Goal: Task Accomplishment & Management: Use online tool/utility

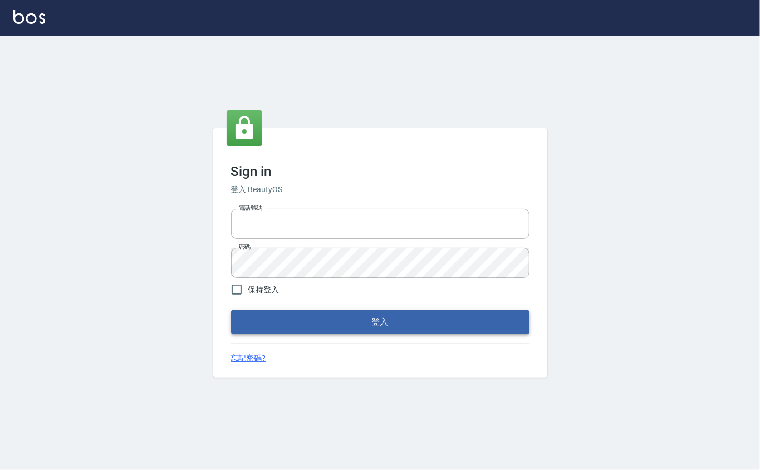
type input "0912271117"
click at [399, 326] on button "登入" at bounding box center [380, 321] width 298 height 23
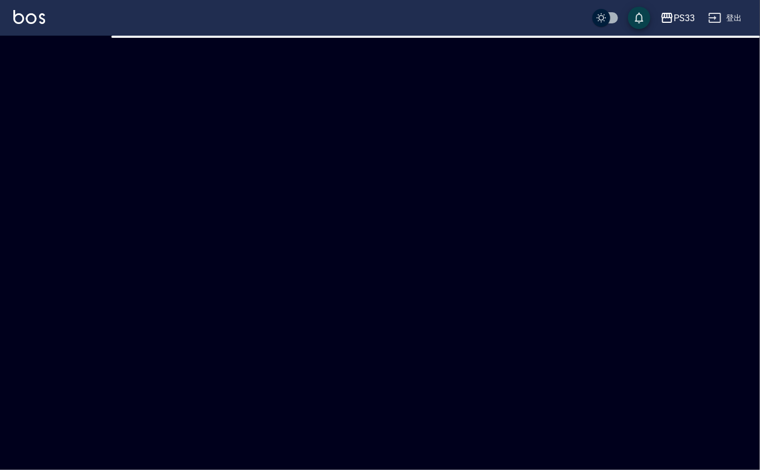
checkbox input "true"
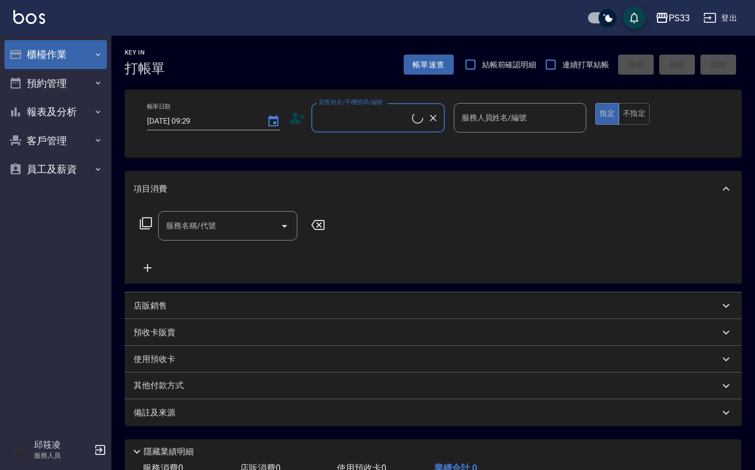
click at [80, 58] on button "櫃檯作業" at bounding box center [55, 54] width 102 height 29
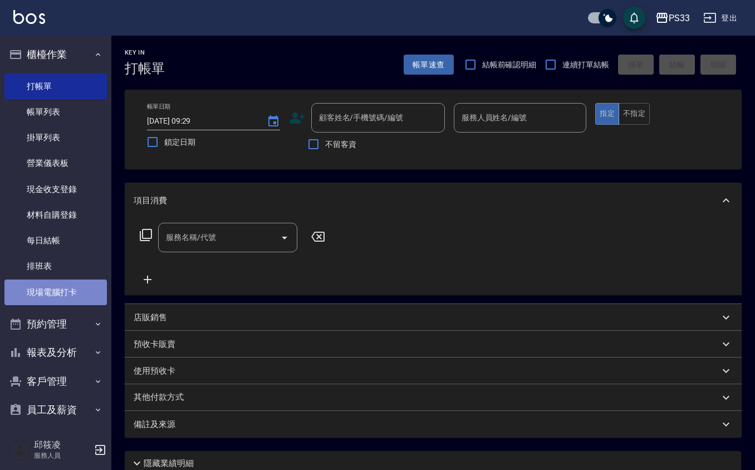
click at [72, 287] on link "現場電腦打卡" at bounding box center [55, 292] width 102 height 26
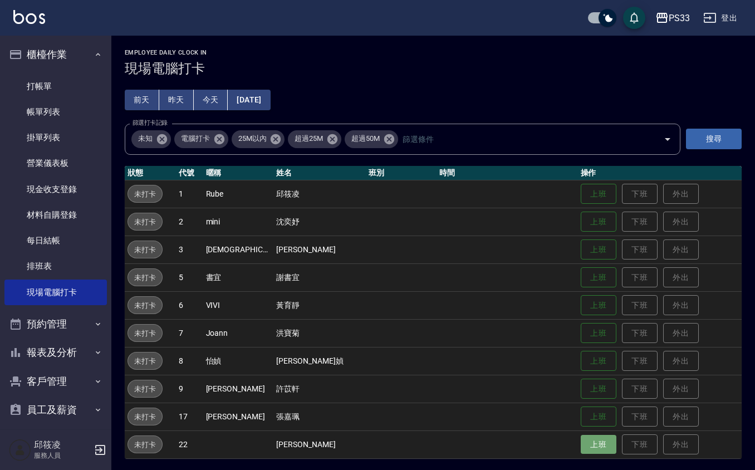
click at [595, 436] on button "上班" at bounding box center [598, 444] width 36 height 19
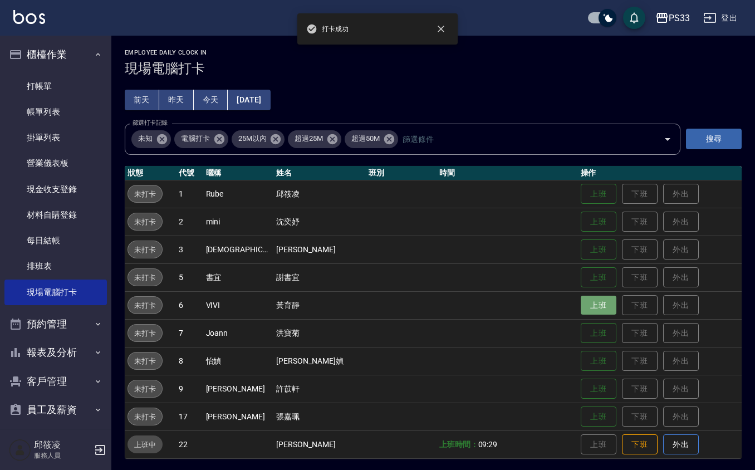
click at [581, 313] on button "上班" at bounding box center [598, 305] width 36 height 19
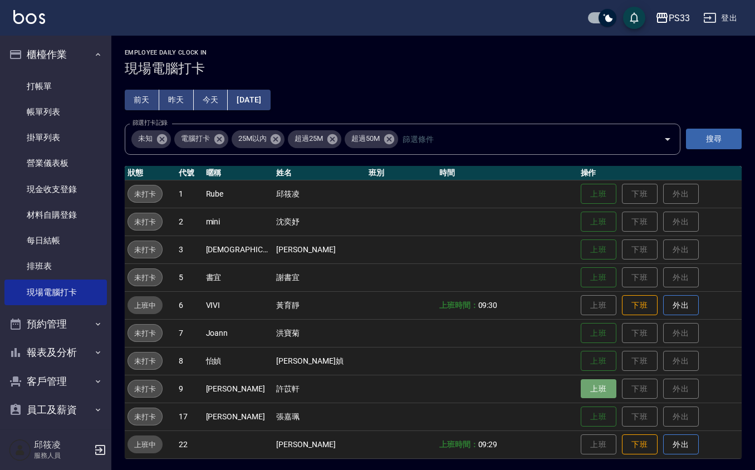
click at [589, 383] on button "上班" at bounding box center [598, 388] width 36 height 19
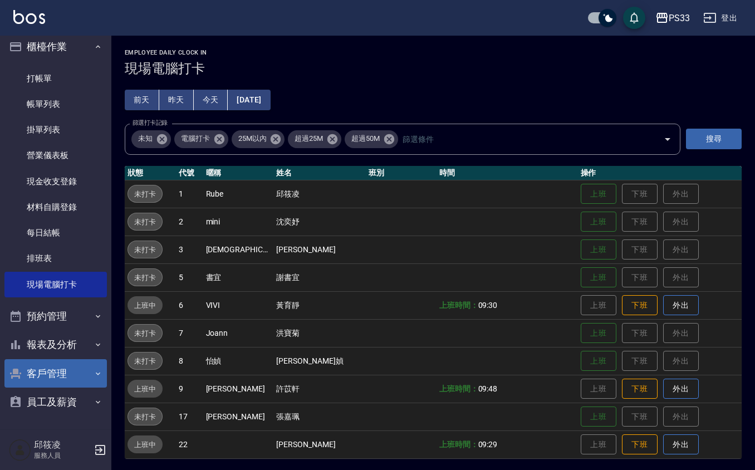
scroll to position [2, 0]
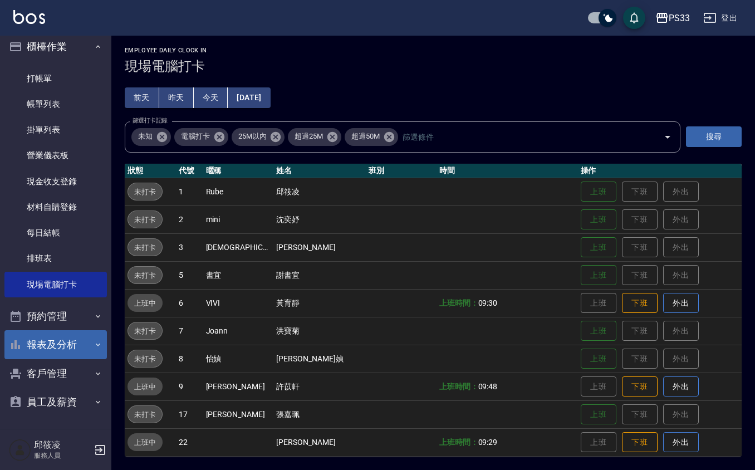
click at [55, 343] on button "報表及分析" at bounding box center [55, 344] width 102 height 29
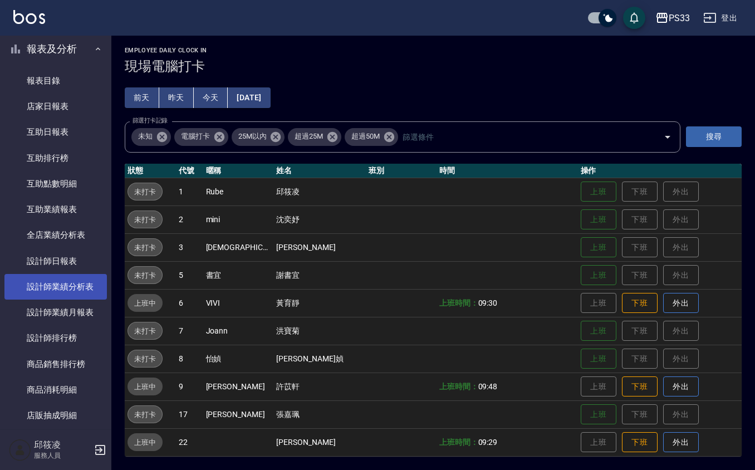
scroll to position [305, 0]
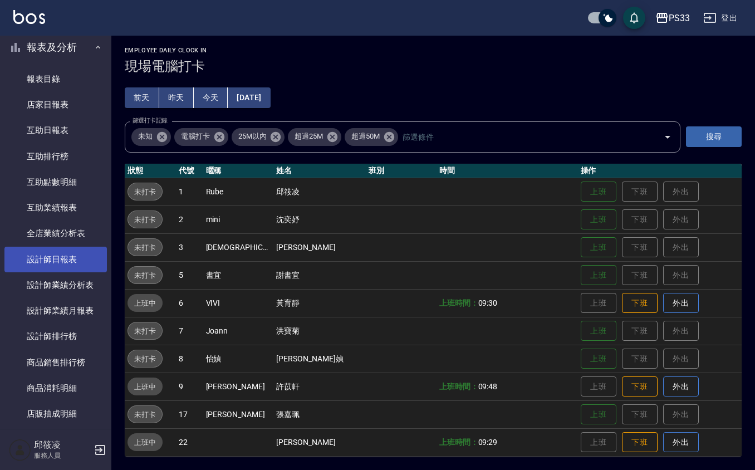
click at [76, 263] on link "設計師日報表" at bounding box center [55, 260] width 102 height 26
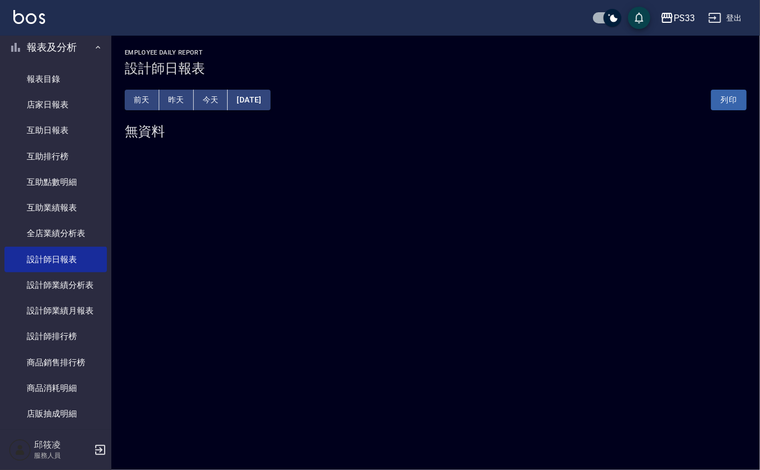
click at [188, 97] on button "昨天" at bounding box center [176, 100] width 35 height 21
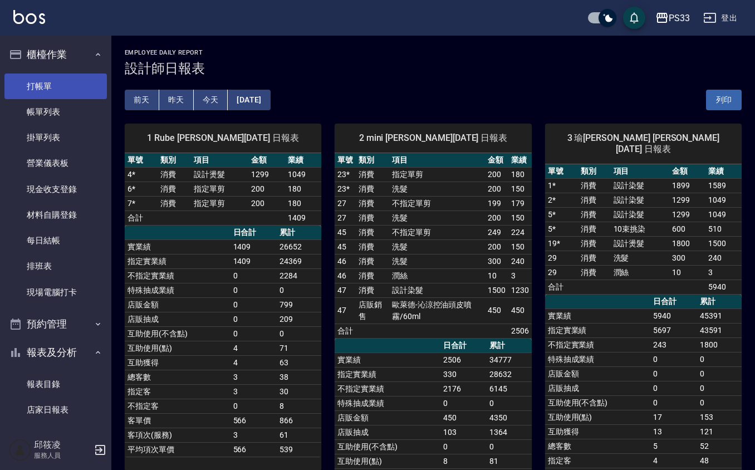
click at [63, 79] on link "打帳單" at bounding box center [55, 86] width 102 height 26
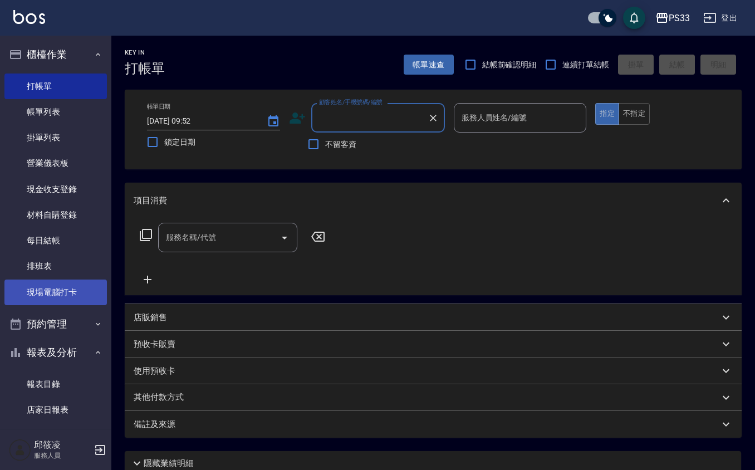
click at [67, 291] on link "現場電腦打卡" at bounding box center [55, 292] width 102 height 26
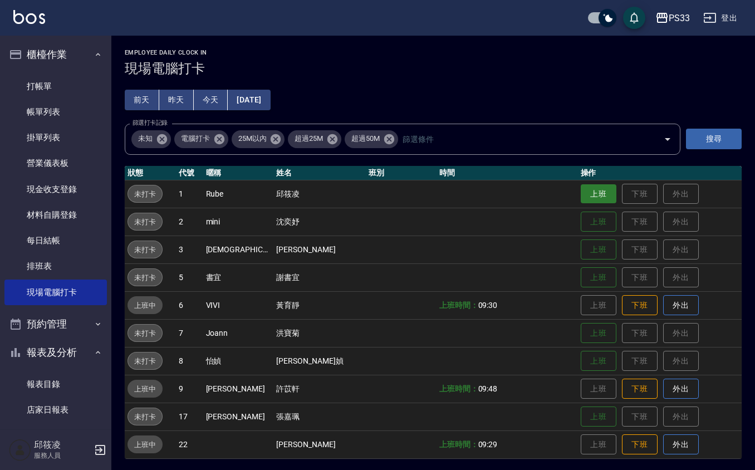
click at [580, 203] on button "上班" at bounding box center [598, 193] width 36 height 19
click at [580, 214] on button "上班" at bounding box center [598, 221] width 36 height 19
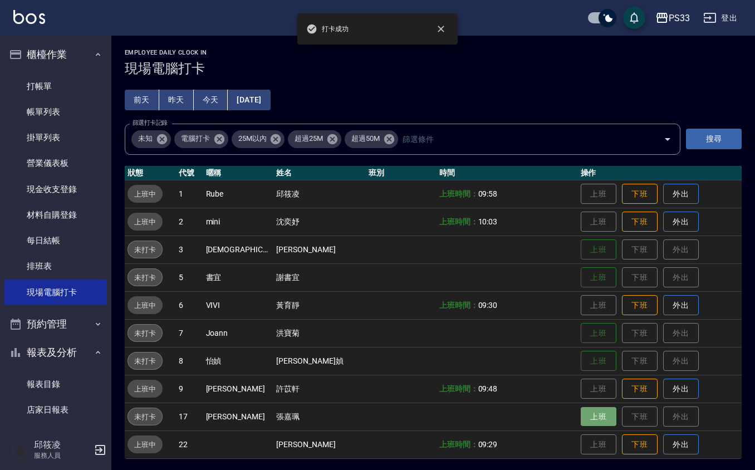
click at [590, 411] on button "上班" at bounding box center [598, 416] width 36 height 19
